Goal: Information Seeking & Learning: Find specific fact

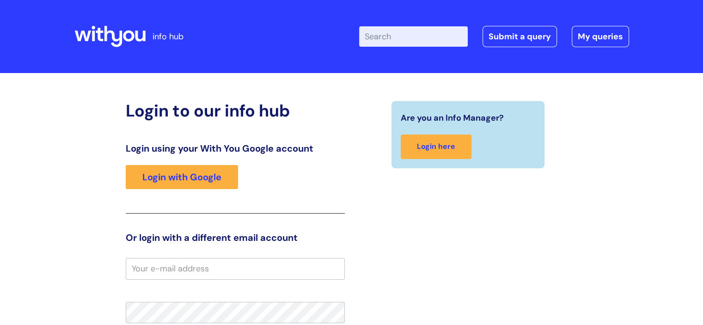
click at [394, 40] on input "Enter your search term here..." at bounding box center [413, 36] width 109 height 20
type input "buprenorphine informtion leaflets"
click button "Search" at bounding box center [0, 0] width 0 height 0
click at [452, 189] on div "Are you an Info Manager? Login here" at bounding box center [468, 287] width 233 height 373
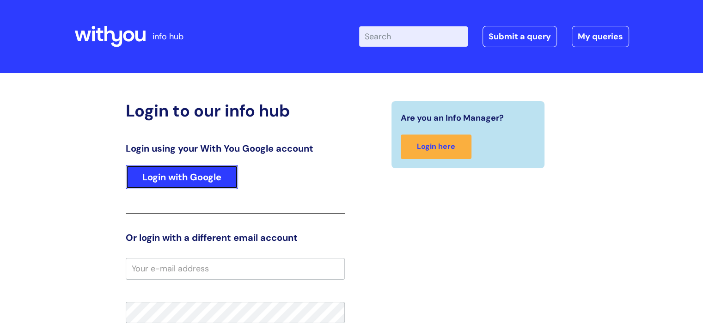
click at [195, 175] on link "Login with Google" at bounding box center [182, 177] width 112 height 24
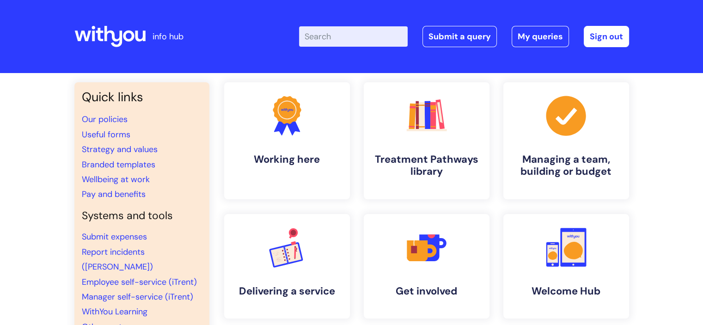
click at [337, 29] on input "Enter your search term here..." at bounding box center [353, 36] width 109 height 20
type input "buprenorphine information leaflets"
click button "Search" at bounding box center [0, 0] width 0 height 0
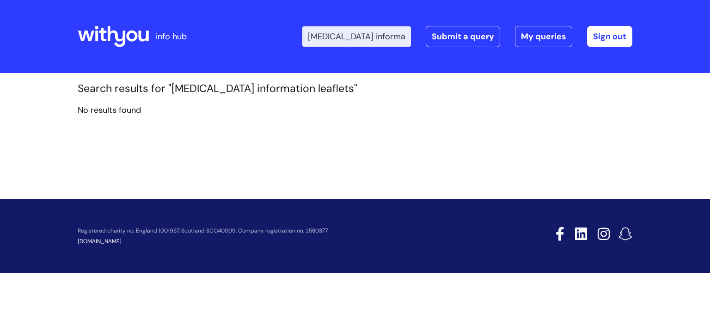
click at [371, 99] on section "Search results for "buprenorphine information leaflets" No results found" at bounding box center [355, 103] width 569 height 43
click at [300, 40] on div "Enter your search term here... buprenorphine information leaflets Search Submit…" at bounding box center [423, 36] width 417 height 55
click at [368, 34] on input "buprenorphine information leaflets" at bounding box center [356, 36] width 109 height 20
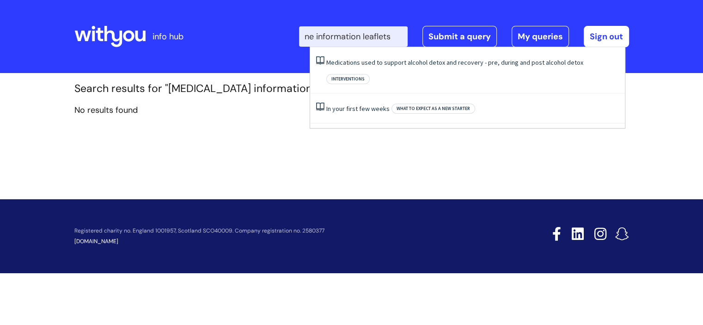
click at [403, 37] on input "ne information leaflets" at bounding box center [353, 36] width 109 height 20
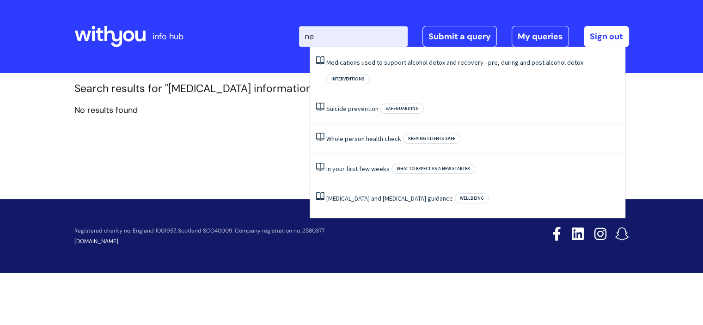
type input "n"
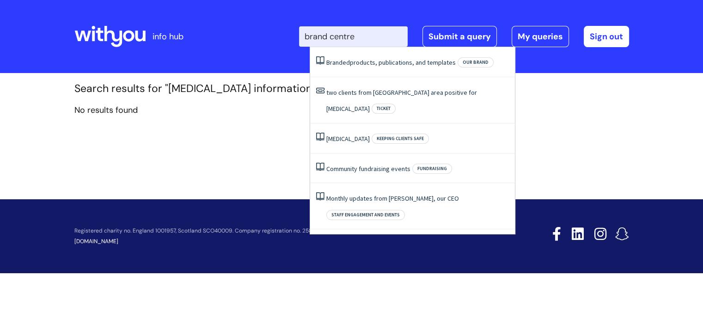
type input "brand centre"
click button "Search" at bounding box center [0, 0] width 0 height 0
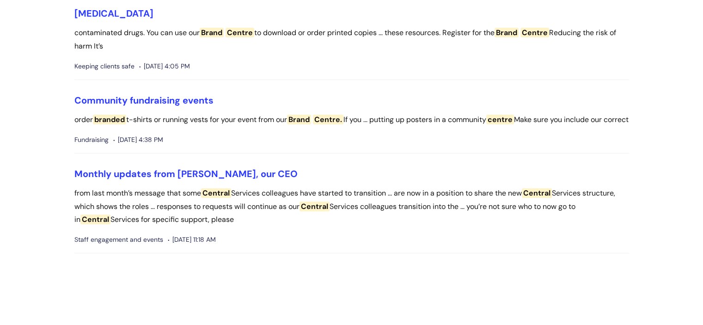
scroll to position [289, 0]
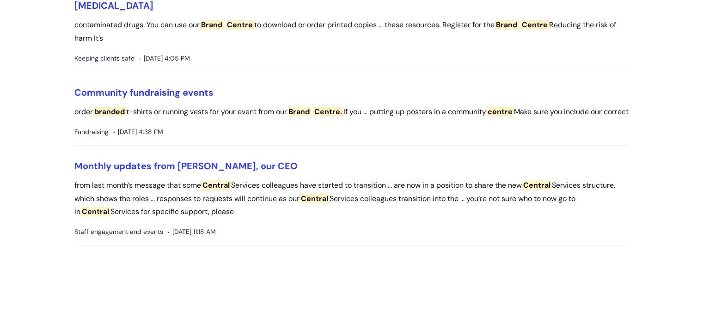
click at [334, 112] on span "Centre." at bounding box center [328, 112] width 31 height 10
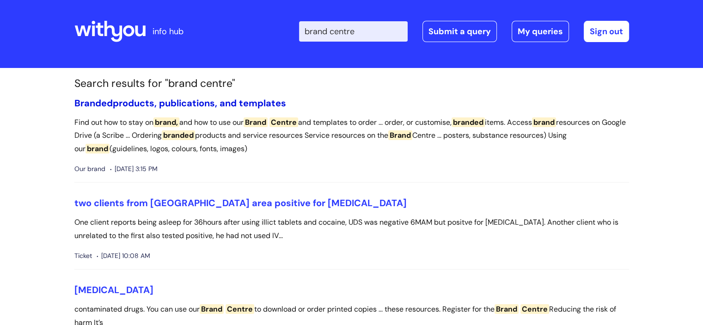
click at [209, 100] on link "Branded products, publications, and templates" at bounding box center [180, 103] width 212 height 12
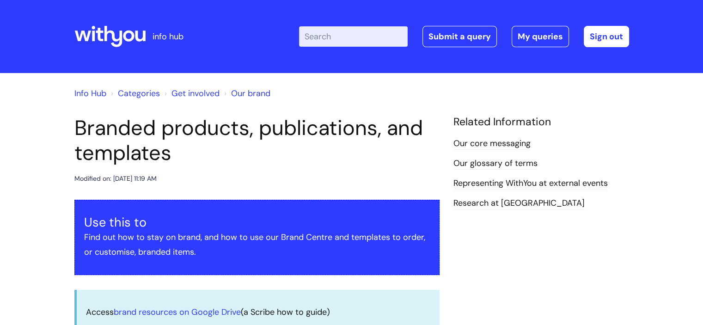
scroll to position [284, 0]
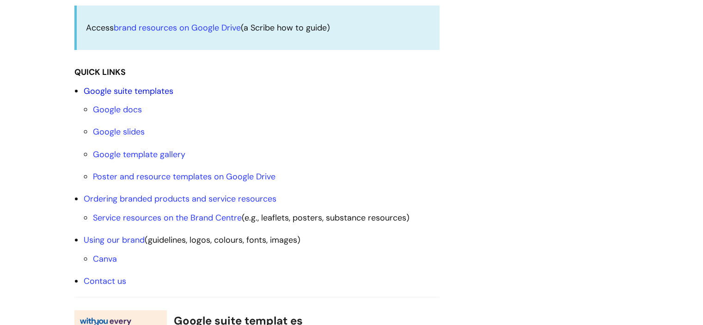
click at [160, 88] on link "Google suite templates" at bounding box center [129, 91] width 90 height 11
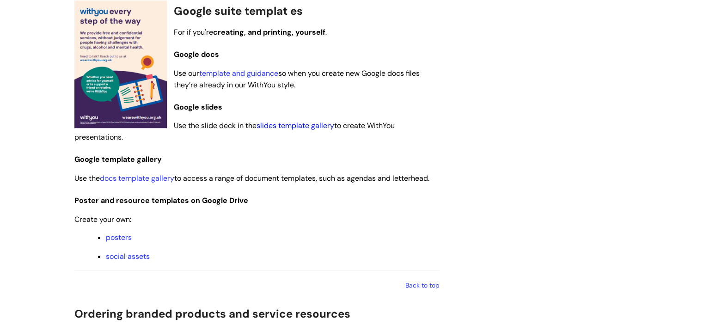
click at [300, 128] on link "slides template gallery" at bounding box center [296, 126] width 78 height 10
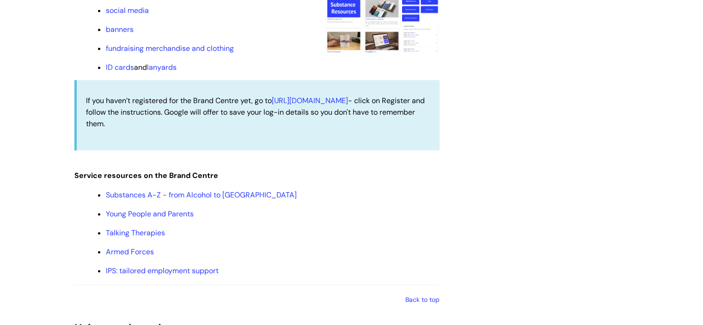
scroll to position [1002, 0]
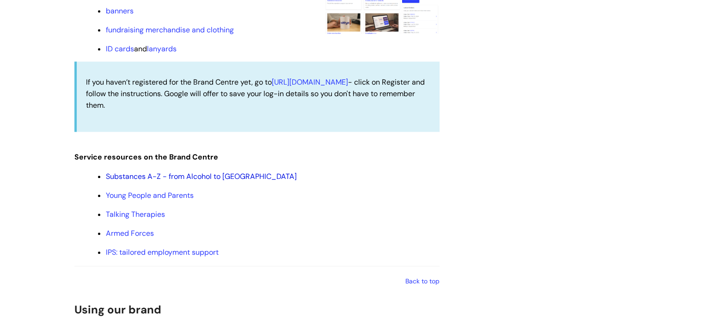
click at [179, 180] on link "Substances A-Z - from Alcohol to [GEOGRAPHIC_DATA]" at bounding box center [201, 176] width 191 height 10
